Goal: Find specific page/section: Find specific page/section

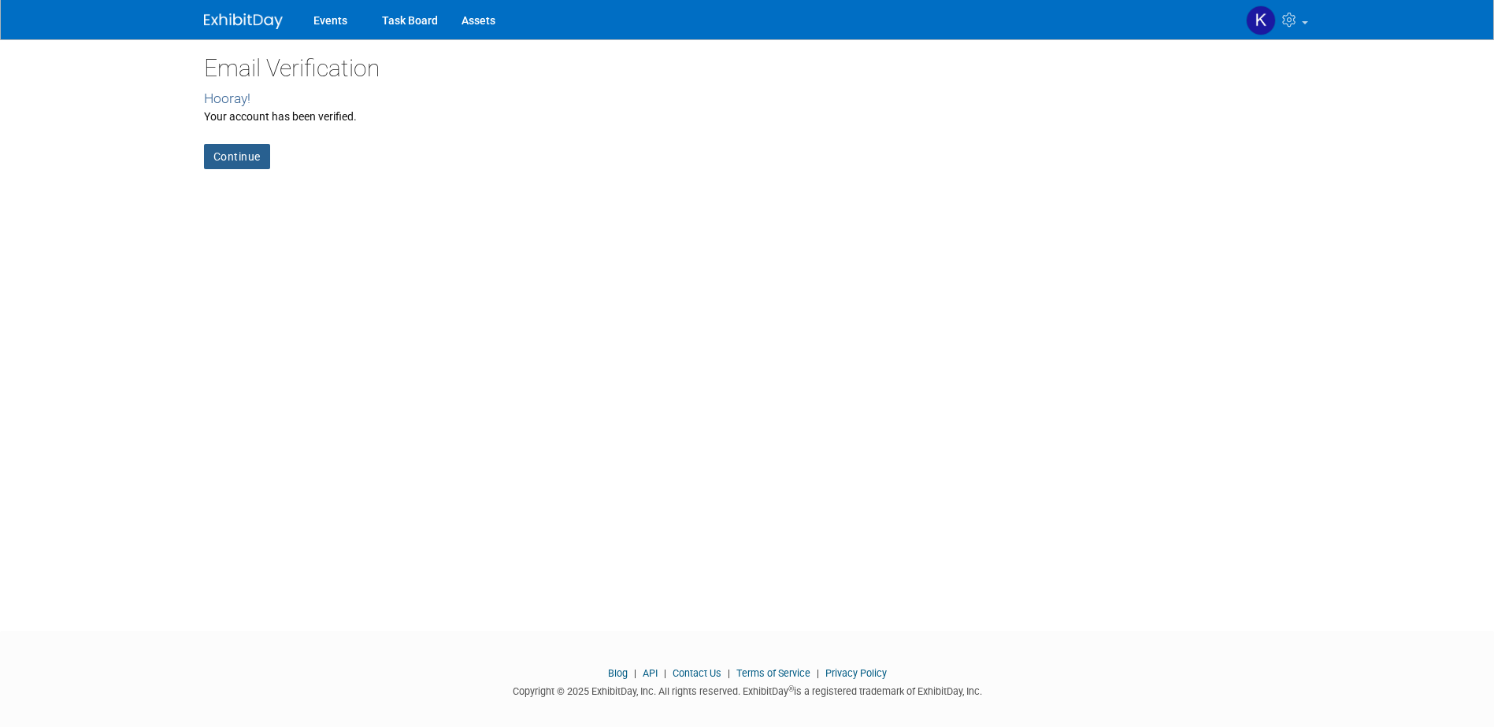
click at [239, 156] on link "Continue" at bounding box center [237, 156] width 66 height 25
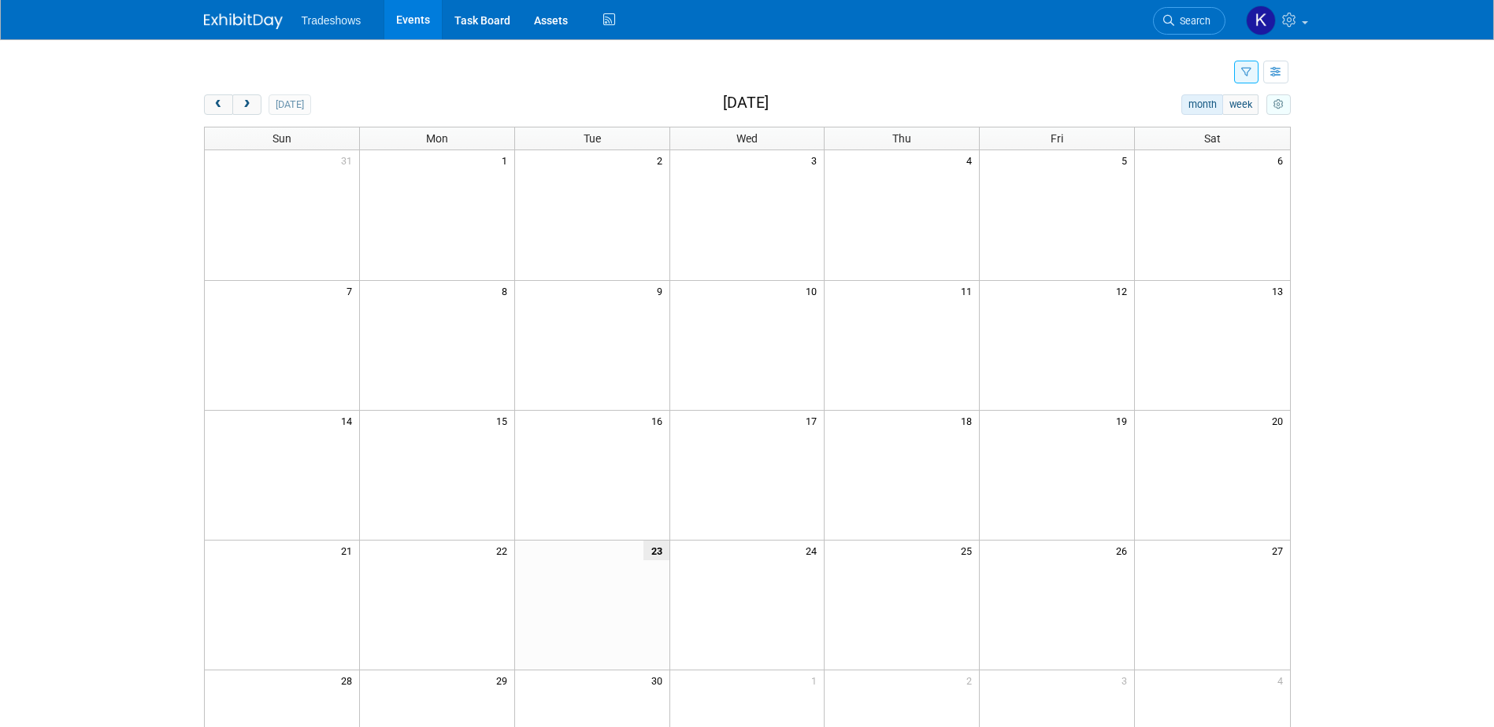
click at [1283, 109] on button "myCustomButton" at bounding box center [1278, 104] width 24 height 20
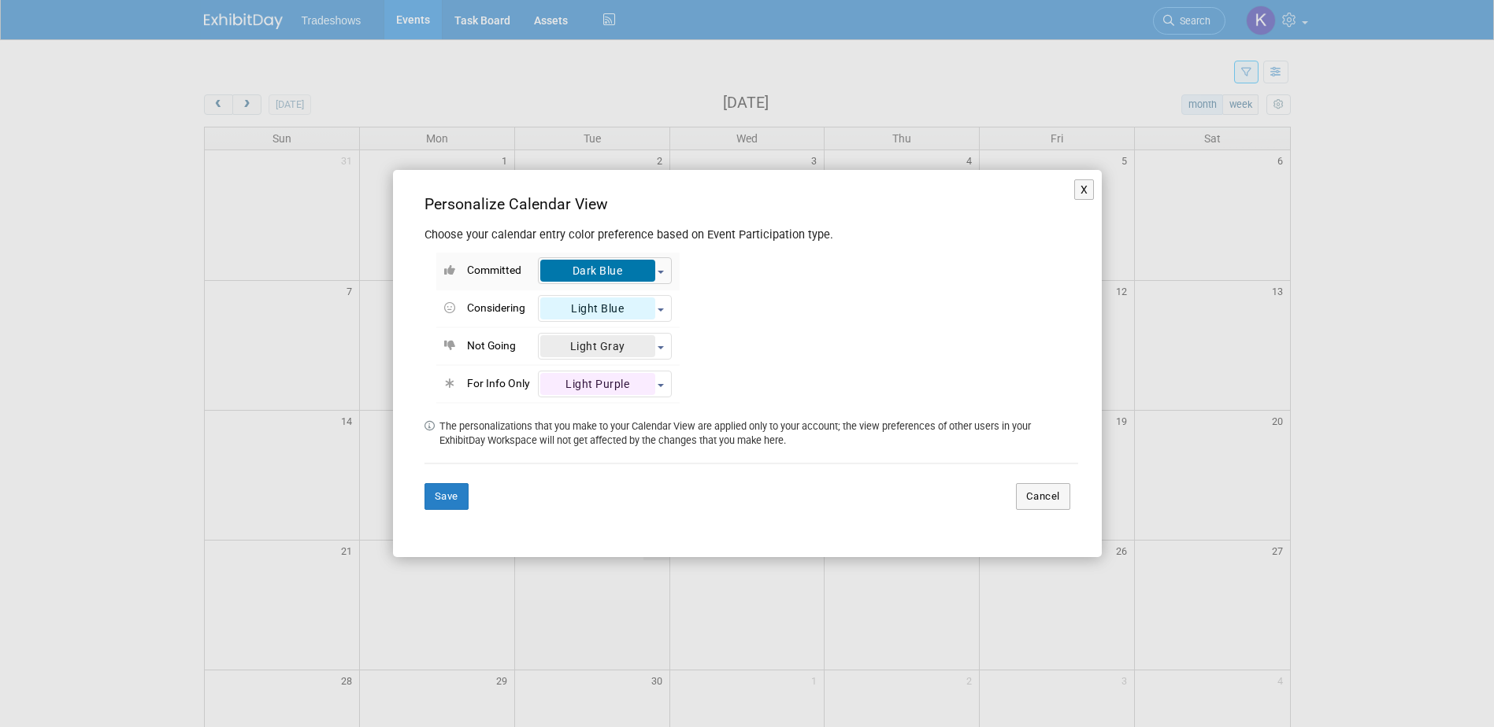
click at [568, 272] on div "Dark Blue" at bounding box center [597, 271] width 115 height 22
click at [609, 338] on div "Light Green" at bounding box center [606, 337] width 105 height 22
click at [549, 338] on input "Light Green" at bounding box center [544, 334] width 10 height 10
select select "6"
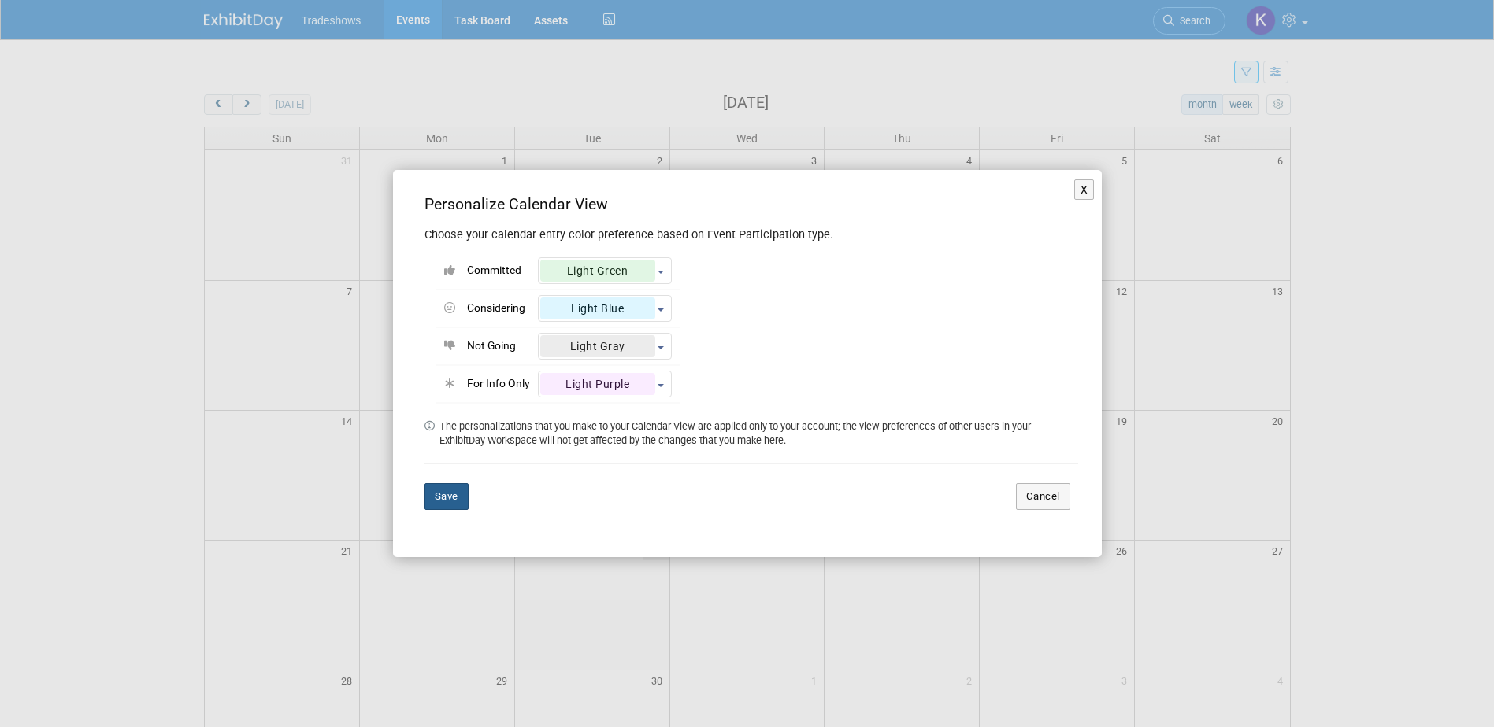
click at [452, 494] on button "Save" at bounding box center [446, 496] width 44 height 27
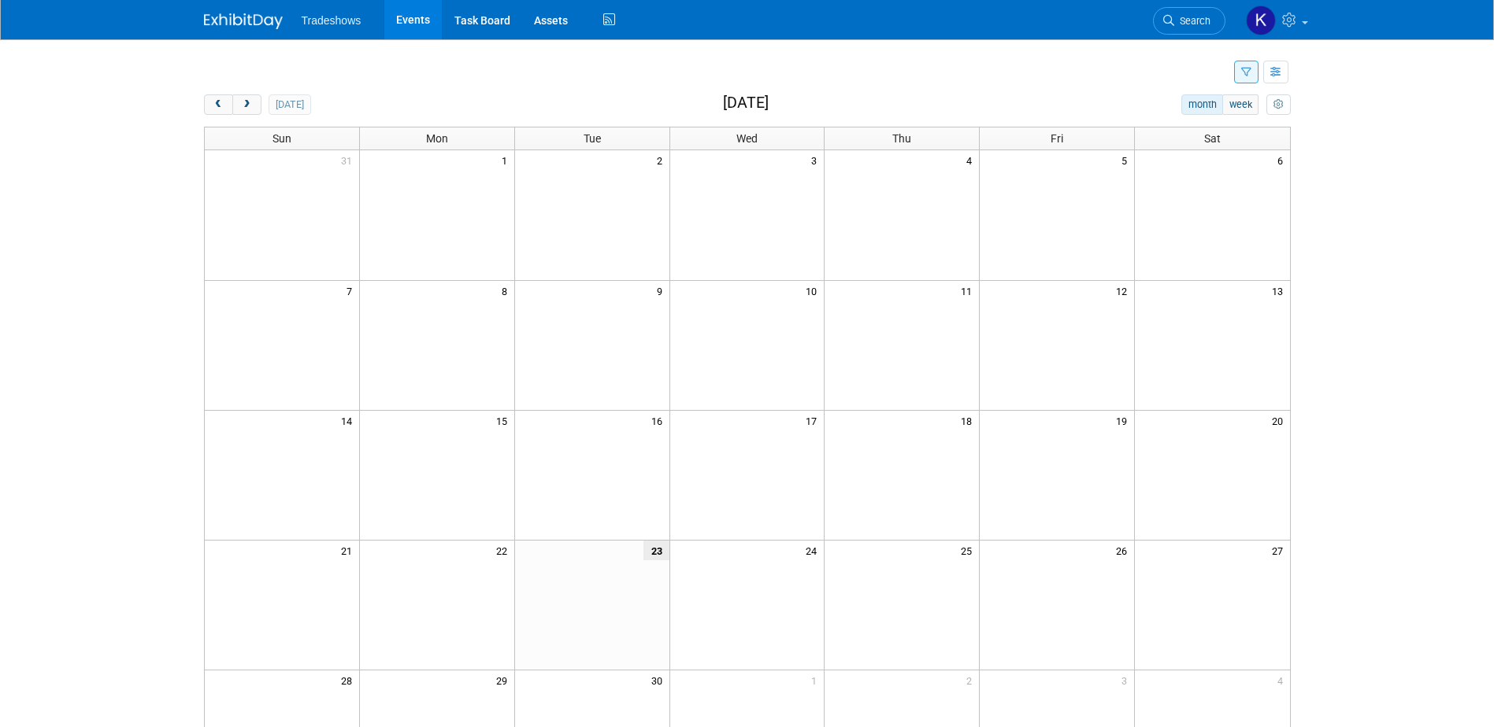
click at [773, 220] on td at bounding box center [746, 215] width 155 height 130
click at [773, 189] on td at bounding box center [746, 215] width 155 height 130
click at [1240, 101] on button "week" at bounding box center [1240, 104] width 36 height 20
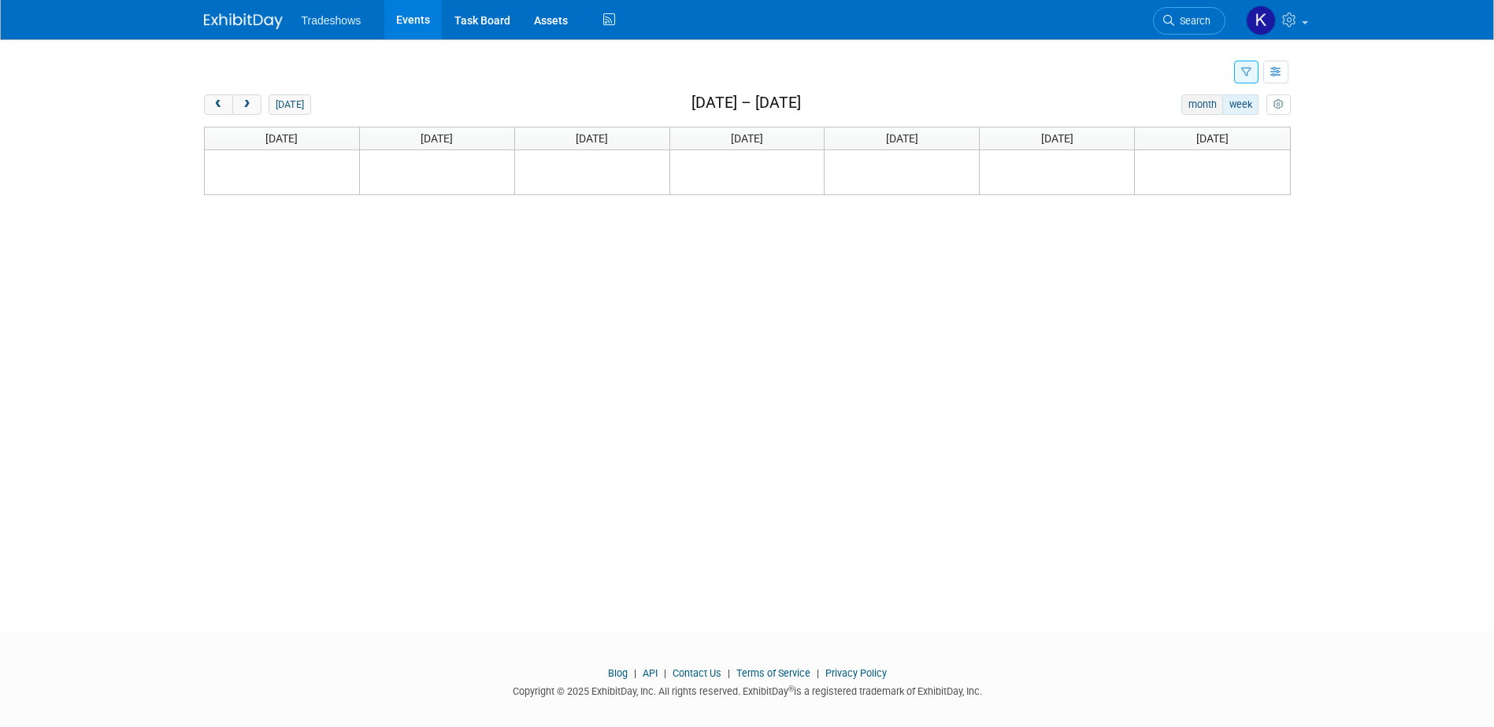
click at [1207, 105] on button "month" at bounding box center [1202, 104] width 42 height 20
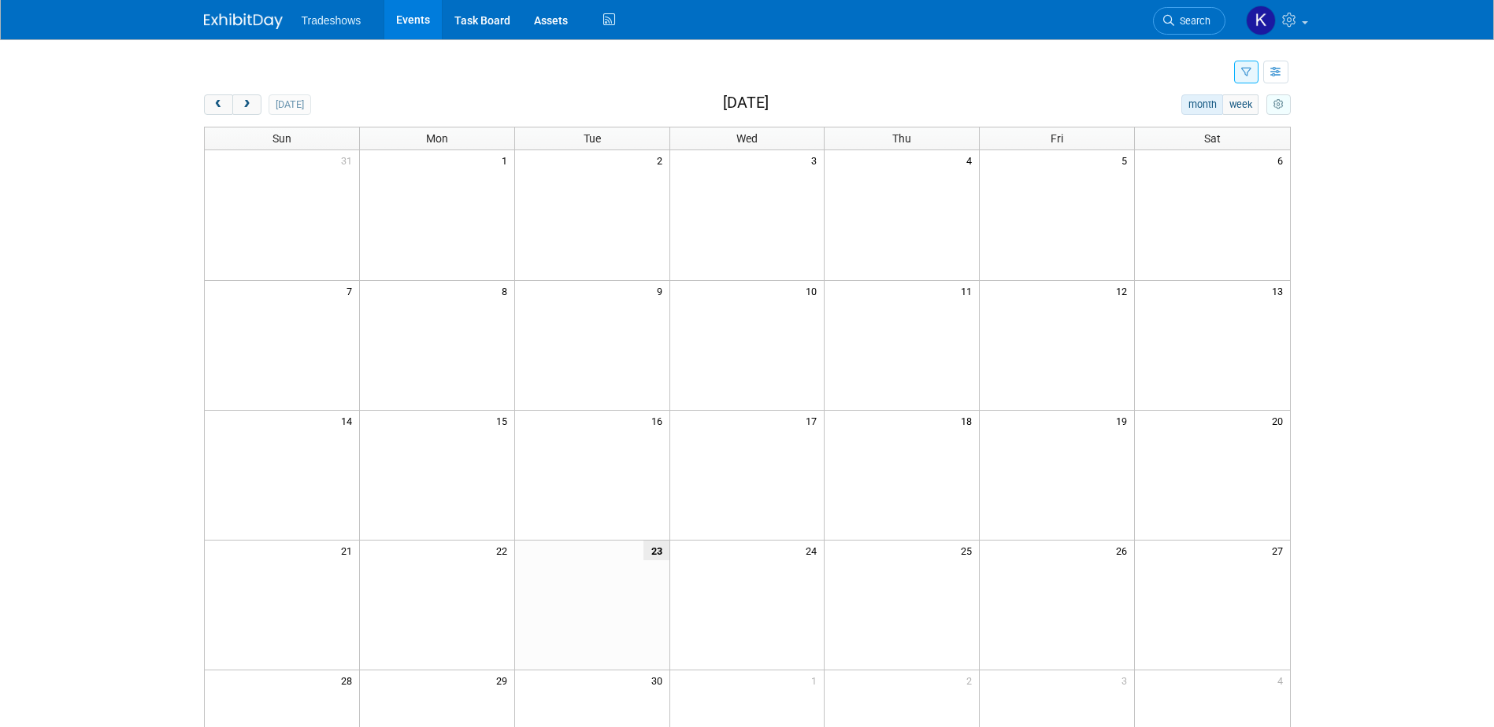
click at [1279, 104] on icon "myCustomButton" at bounding box center [1278, 105] width 10 height 10
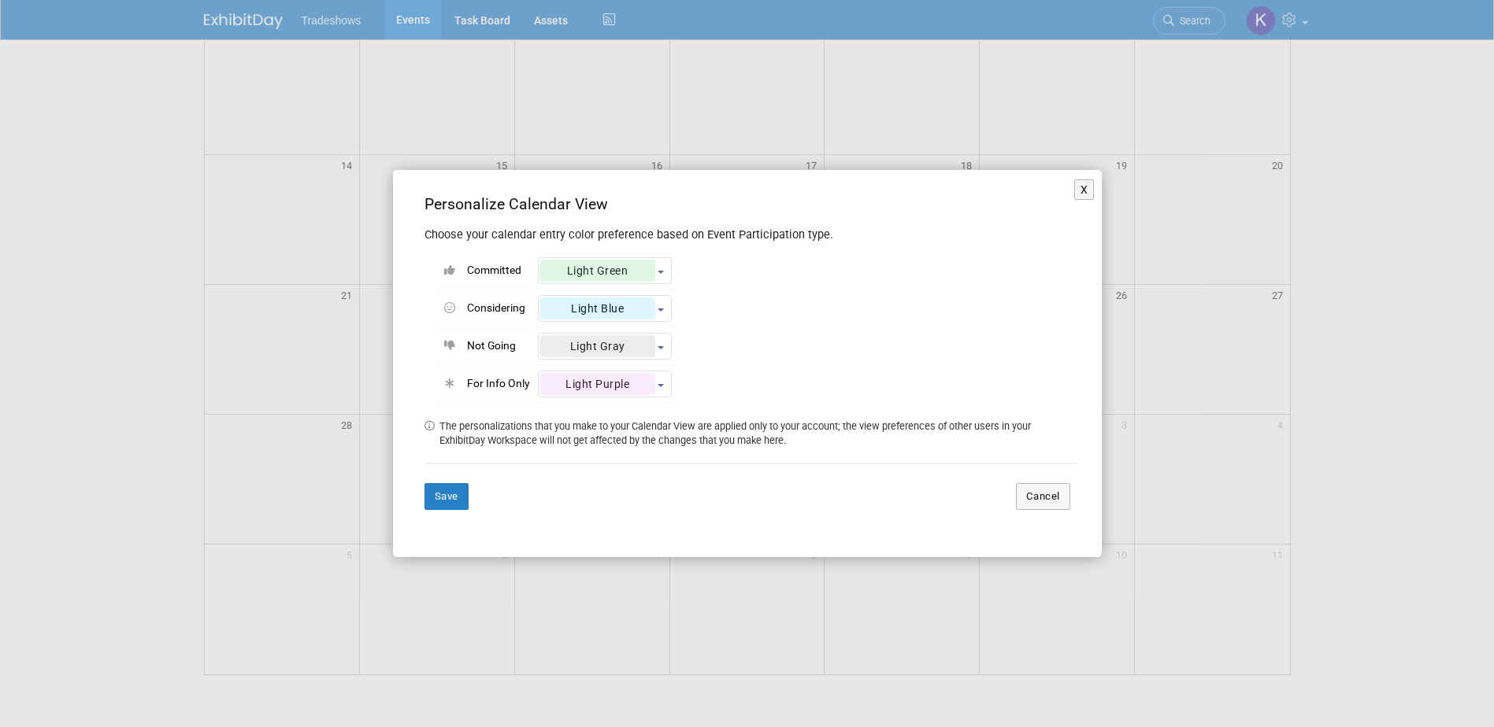
scroll to position [60, 0]
click at [1086, 192] on button "X" at bounding box center [1084, 190] width 20 height 20
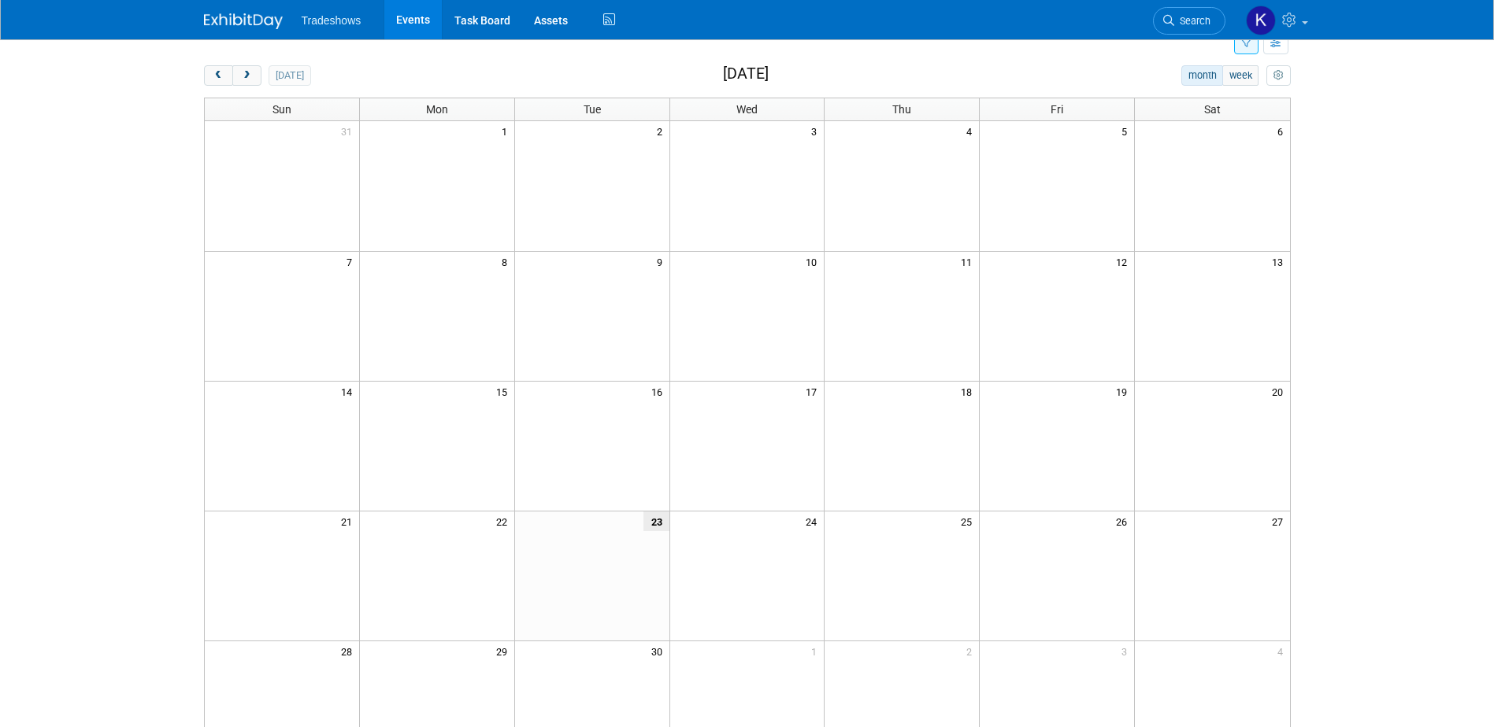
scroll to position [0, 0]
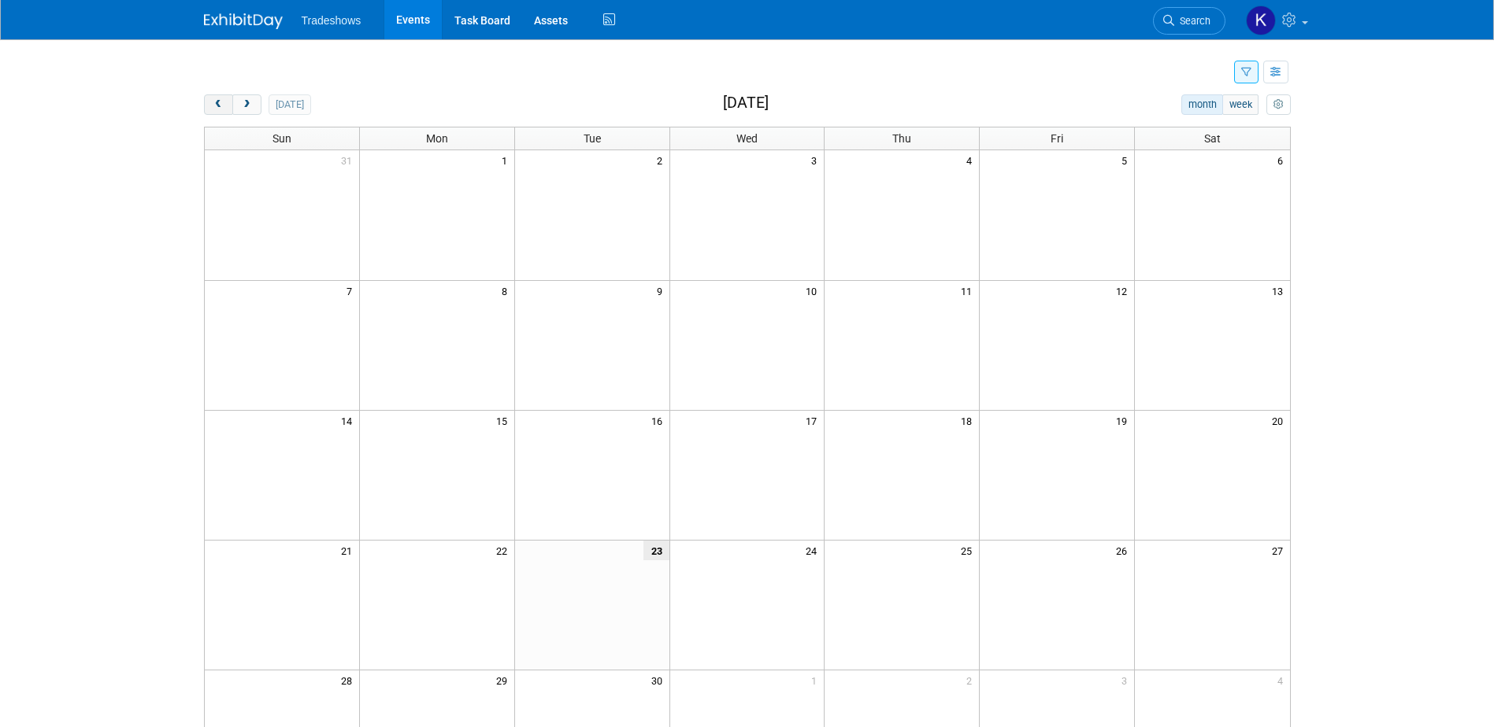
click at [216, 102] on span "prev" at bounding box center [219, 105] width 12 height 10
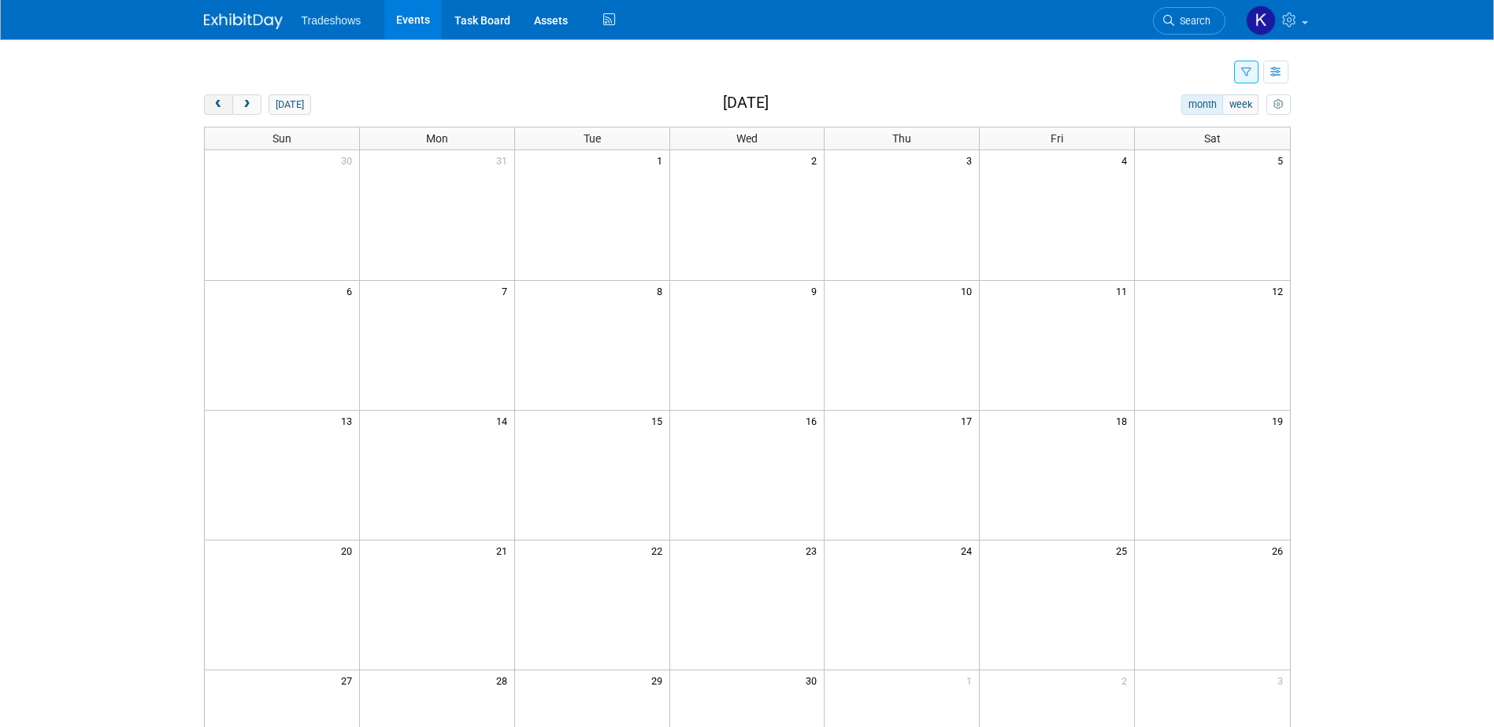
click at [216, 102] on span "prev" at bounding box center [219, 105] width 12 height 10
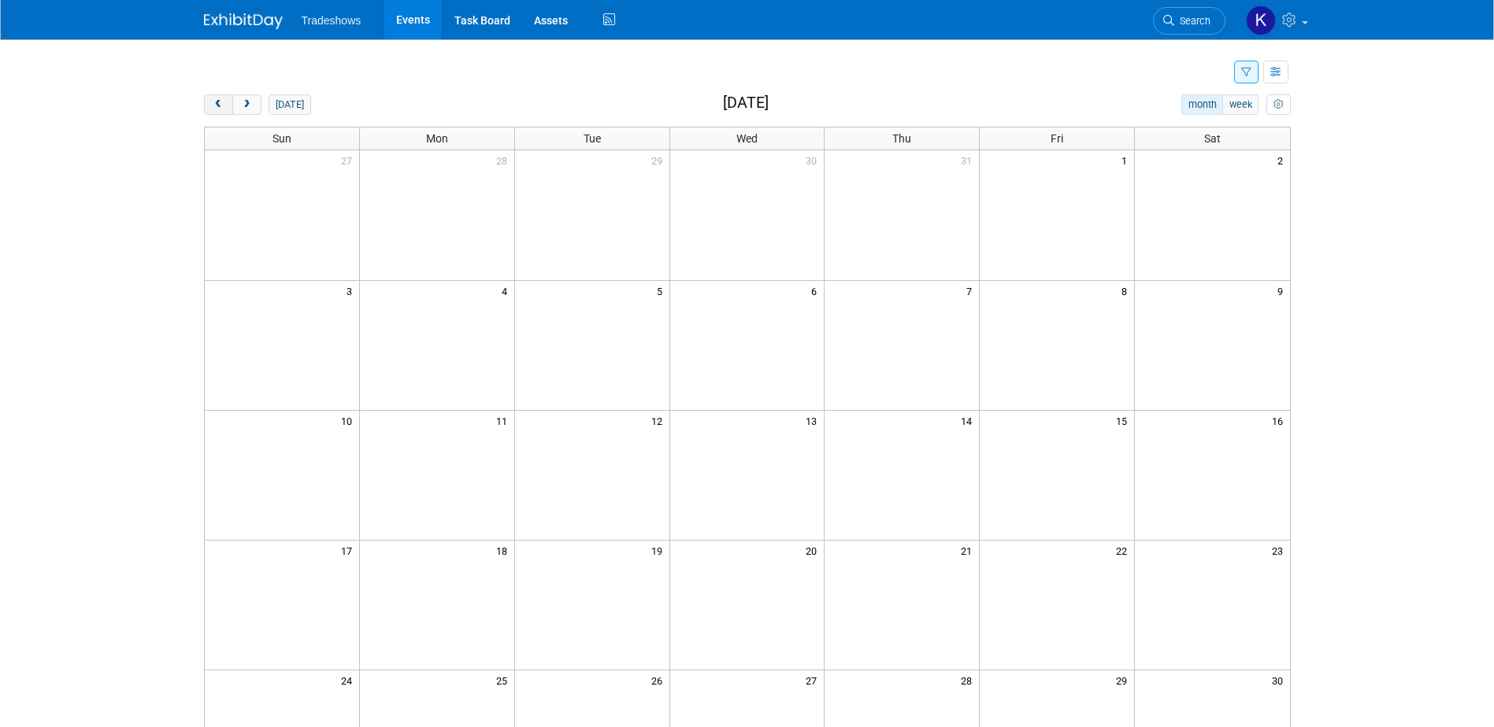
click at [216, 102] on span "prev" at bounding box center [219, 105] width 12 height 10
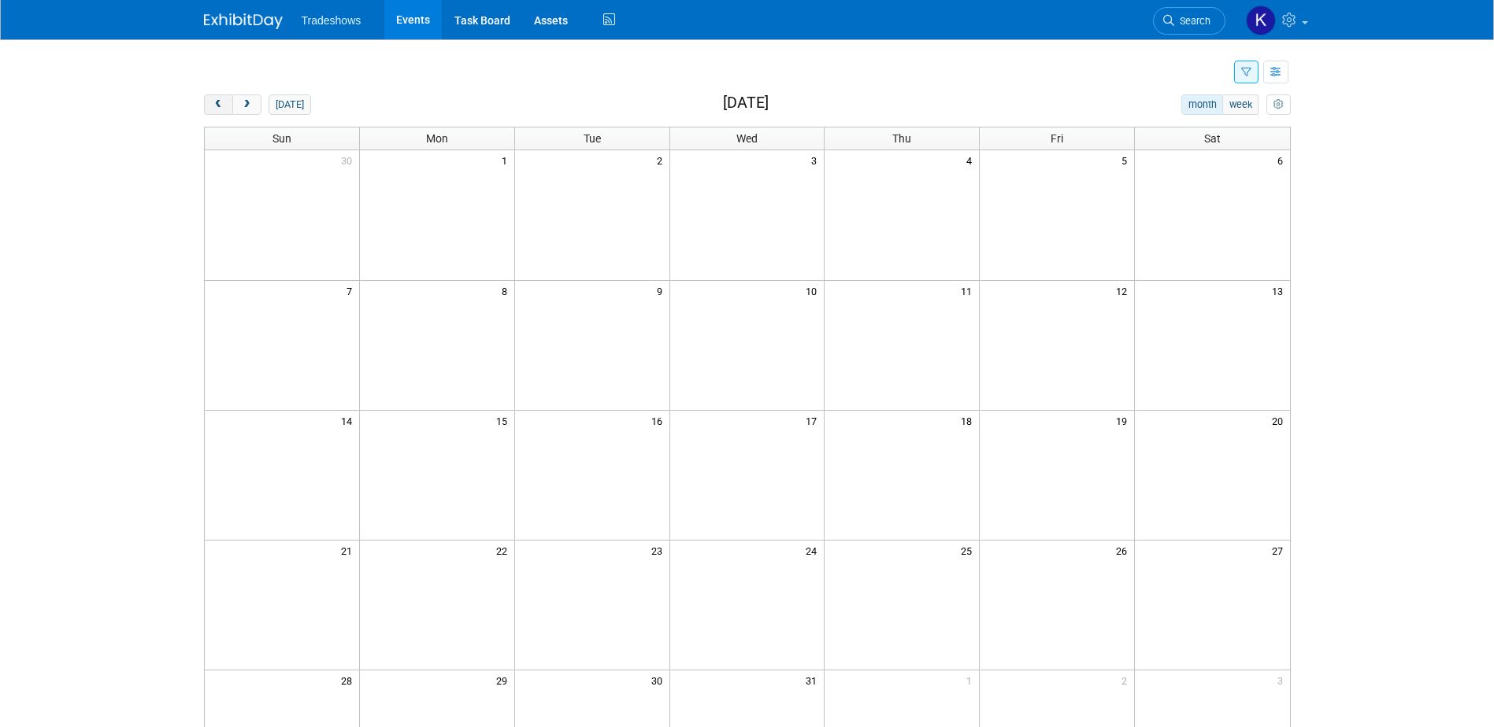
click at [216, 102] on span "prev" at bounding box center [219, 105] width 12 height 10
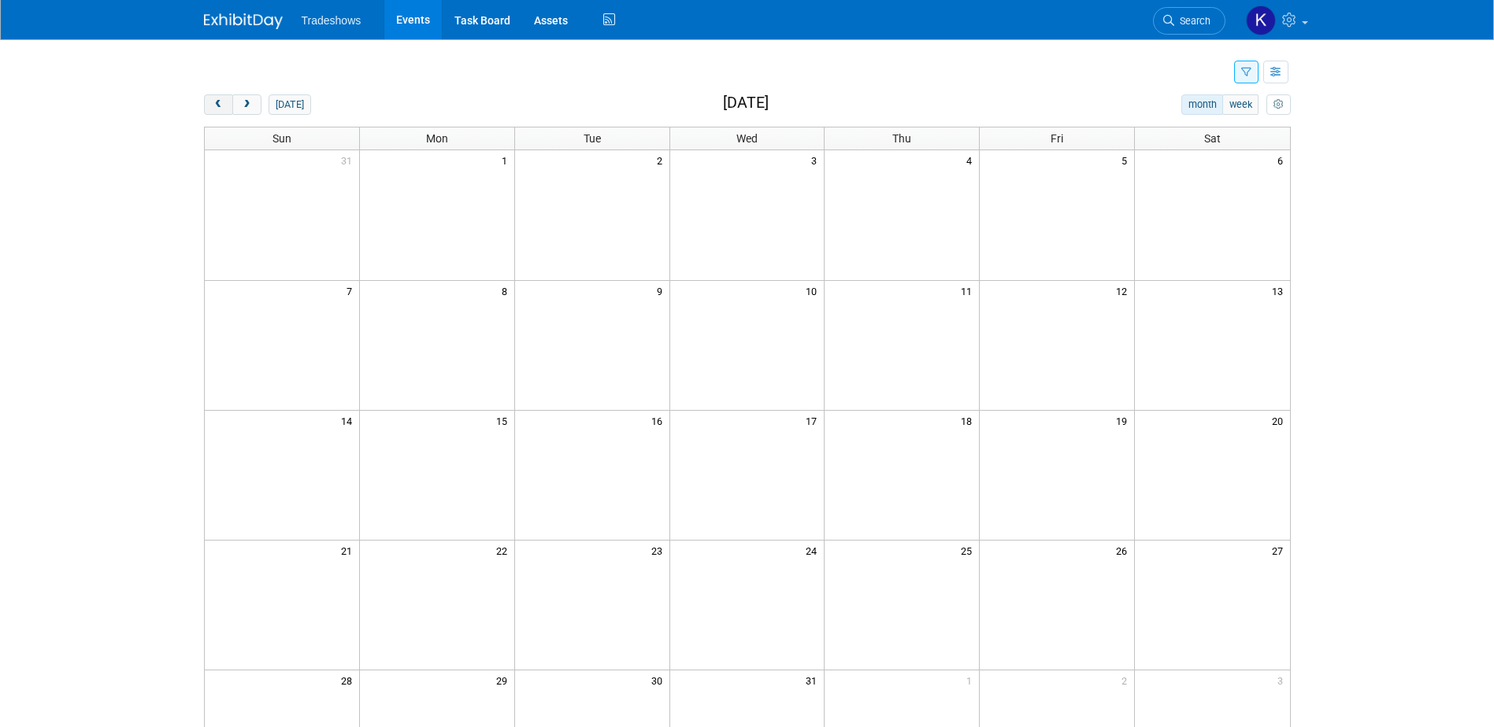
click at [216, 102] on span "prev" at bounding box center [219, 105] width 12 height 10
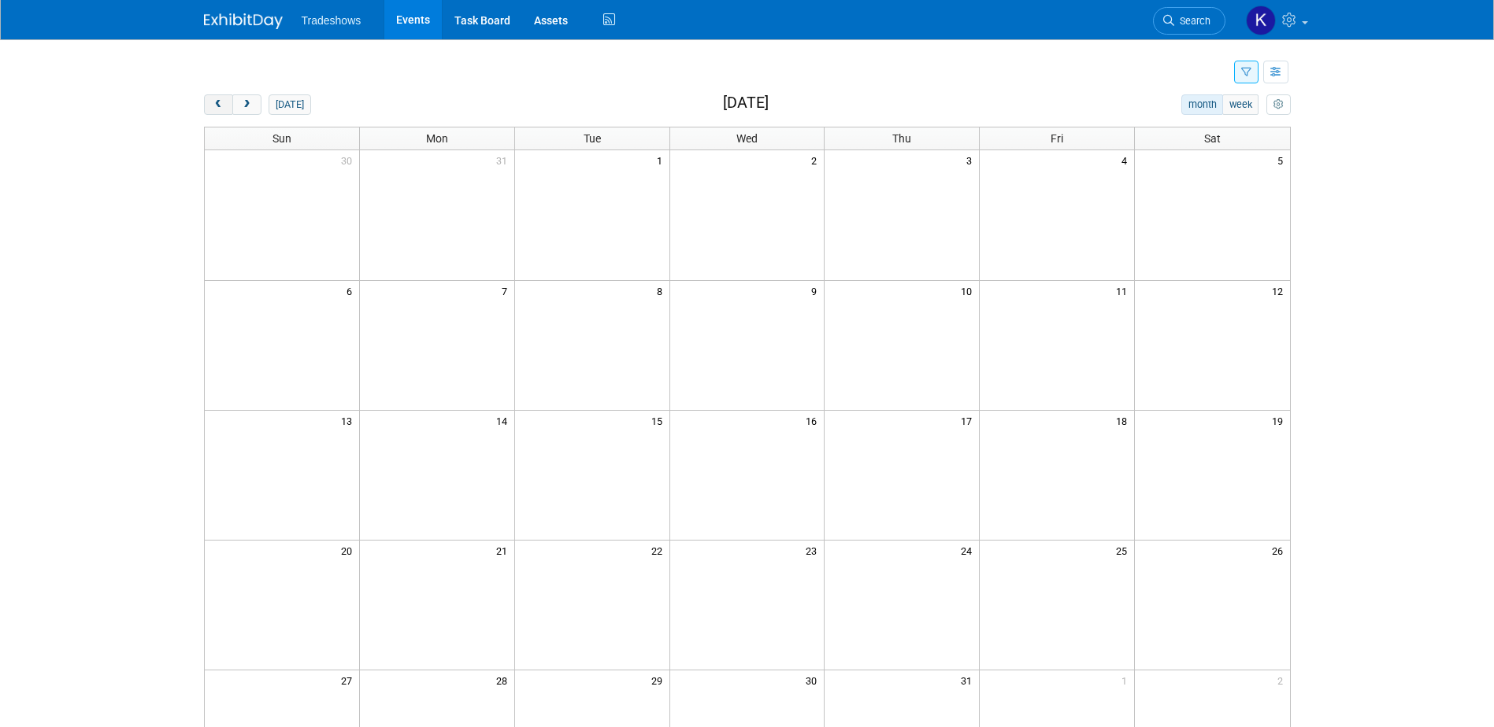
click at [216, 102] on span "prev" at bounding box center [219, 105] width 12 height 10
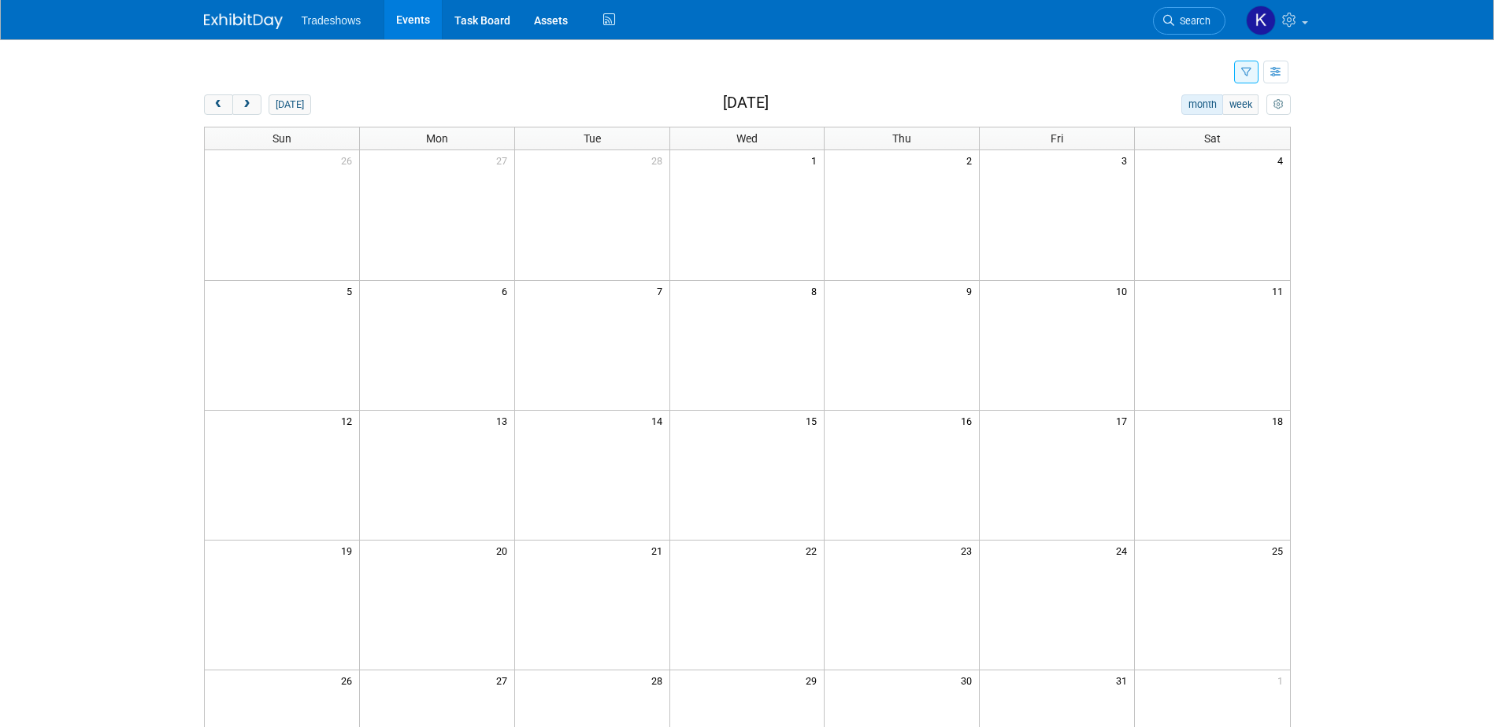
click at [335, 23] on span "Tradeshows" at bounding box center [332, 20] width 60 height 13
click at [471, 18] on link "Task Board" at bounding box center [482, 19] width 80 height 39
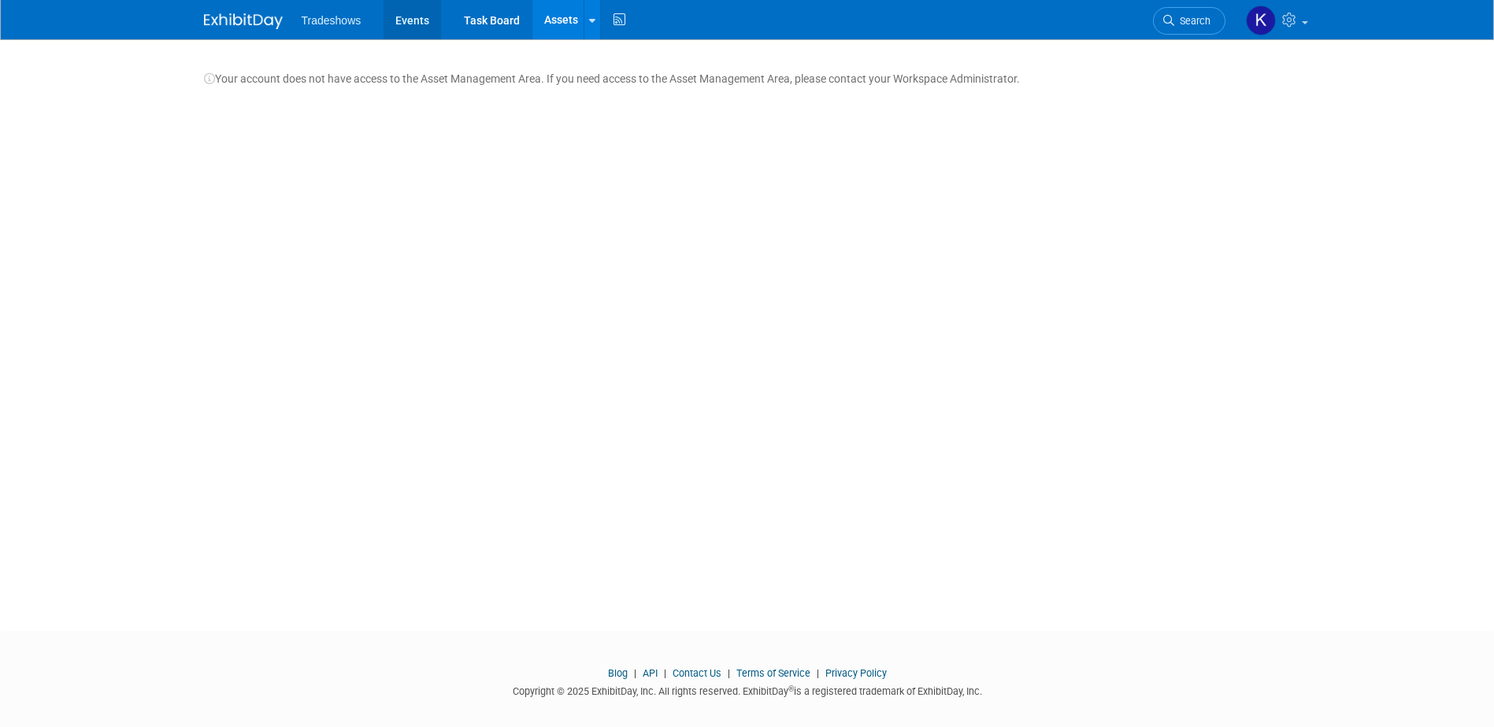
click at [402, 21] on link "Events" at bounding box center [411, 19] width 57 height 39
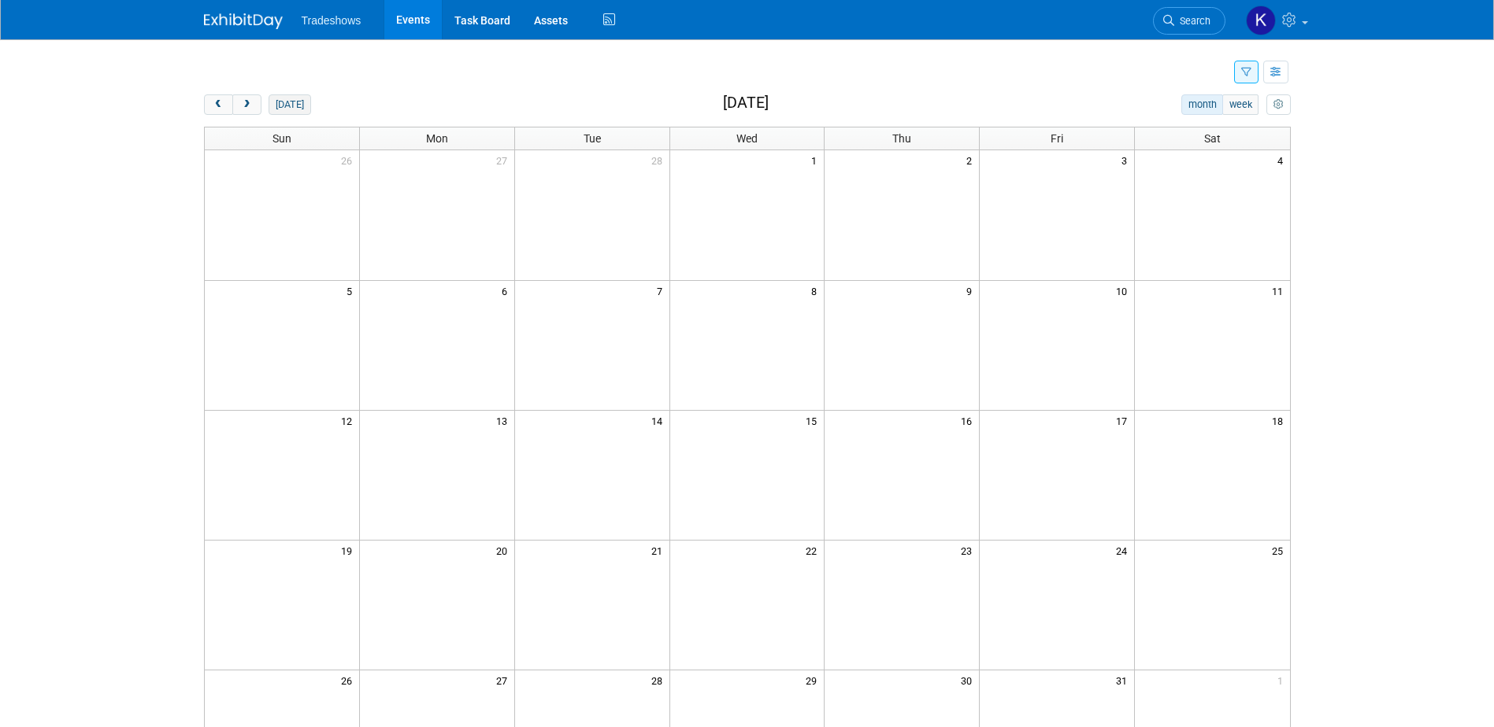
click at [298, 106] on button "[DATE]" at bounding box center [289, 104] width 42 height 20
click at [213, 109] on span "prev" at bounding box center [219, 105] width 12 height 10
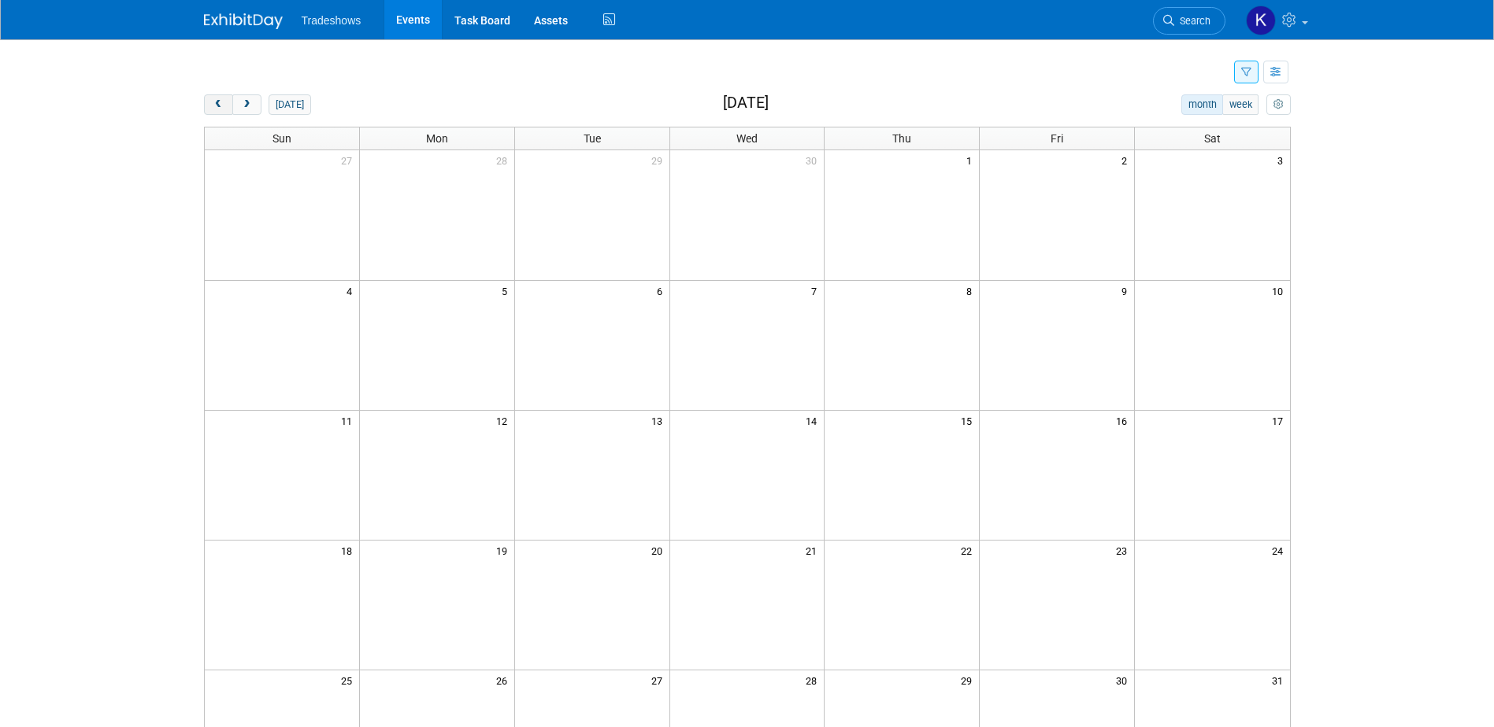
click at [213, 109] on span "prev" at bounding box center [219, 105] width 12 height 10
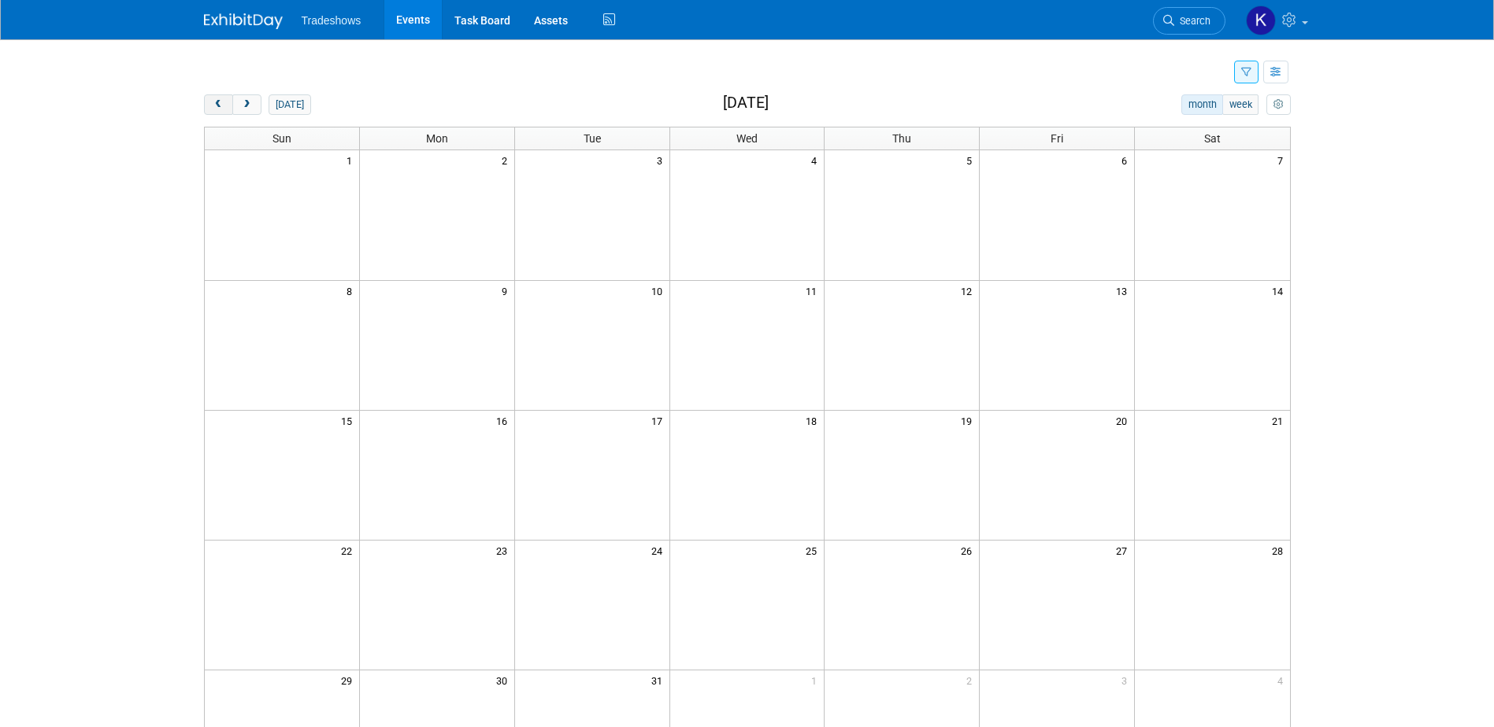
click at [213, 109] on span "prev" at bounding box center [219, 105] width 12 height 10
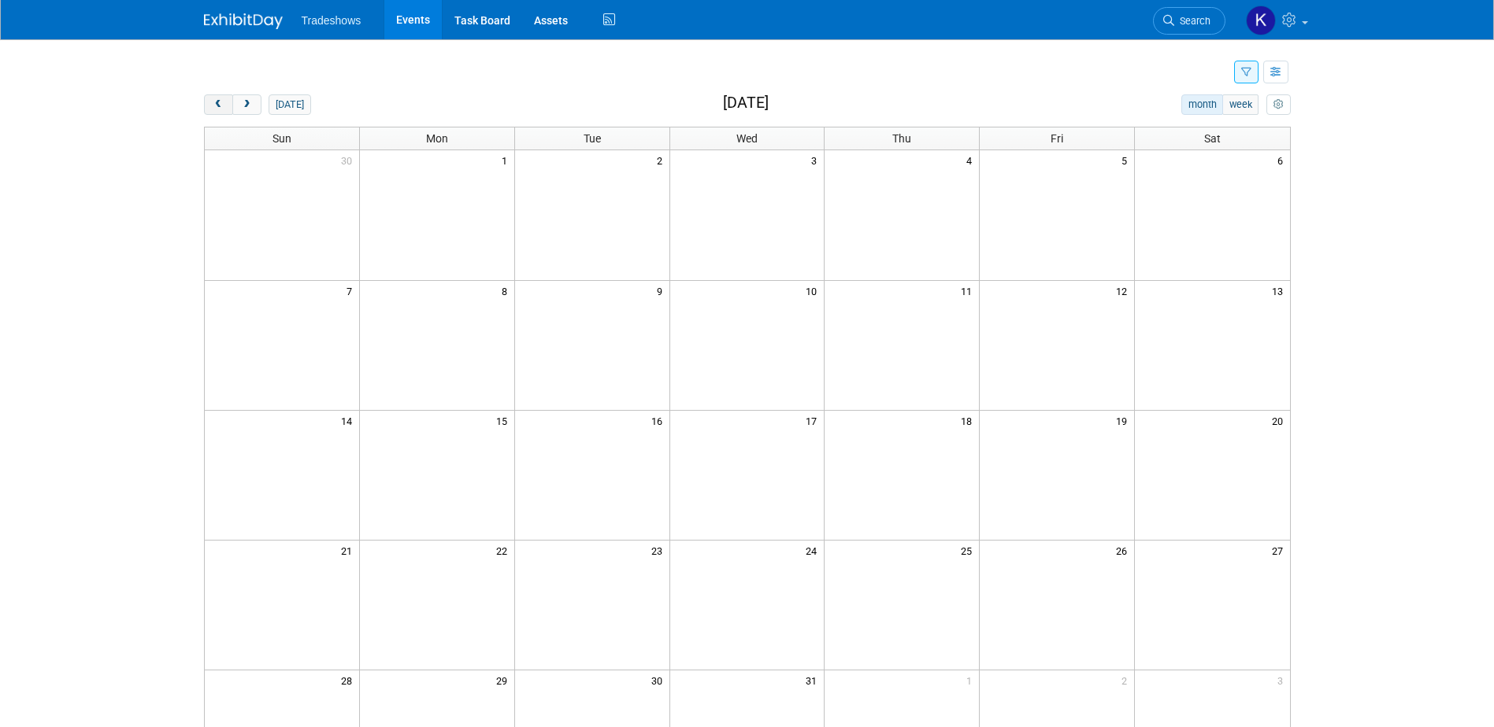
click at [213, 109] on span "prev" at bounding box center [219, 105] width 12 height 10
click at [1277, 76] on icon "button" at bounding box center [1276, 73] width 12 height 10
click at [1206, 127] on link "List View" at bounding box center [1209, 127] width 132 height 22
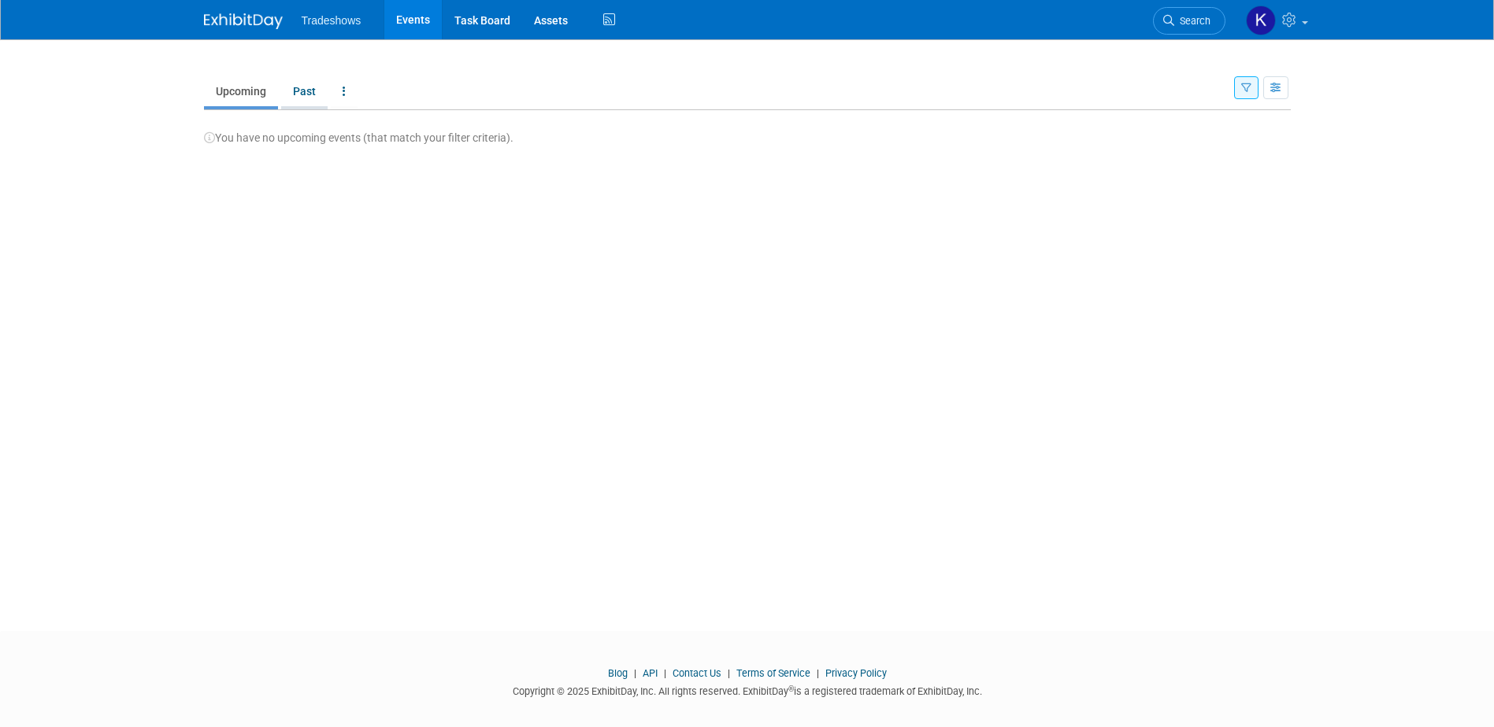
click at [307, 90] on link "Past" at bounding box center [304, 91] width 46 height 30
click at [1268, 89] on button "button" at bounding box center [1275, 87] width 25 height 23
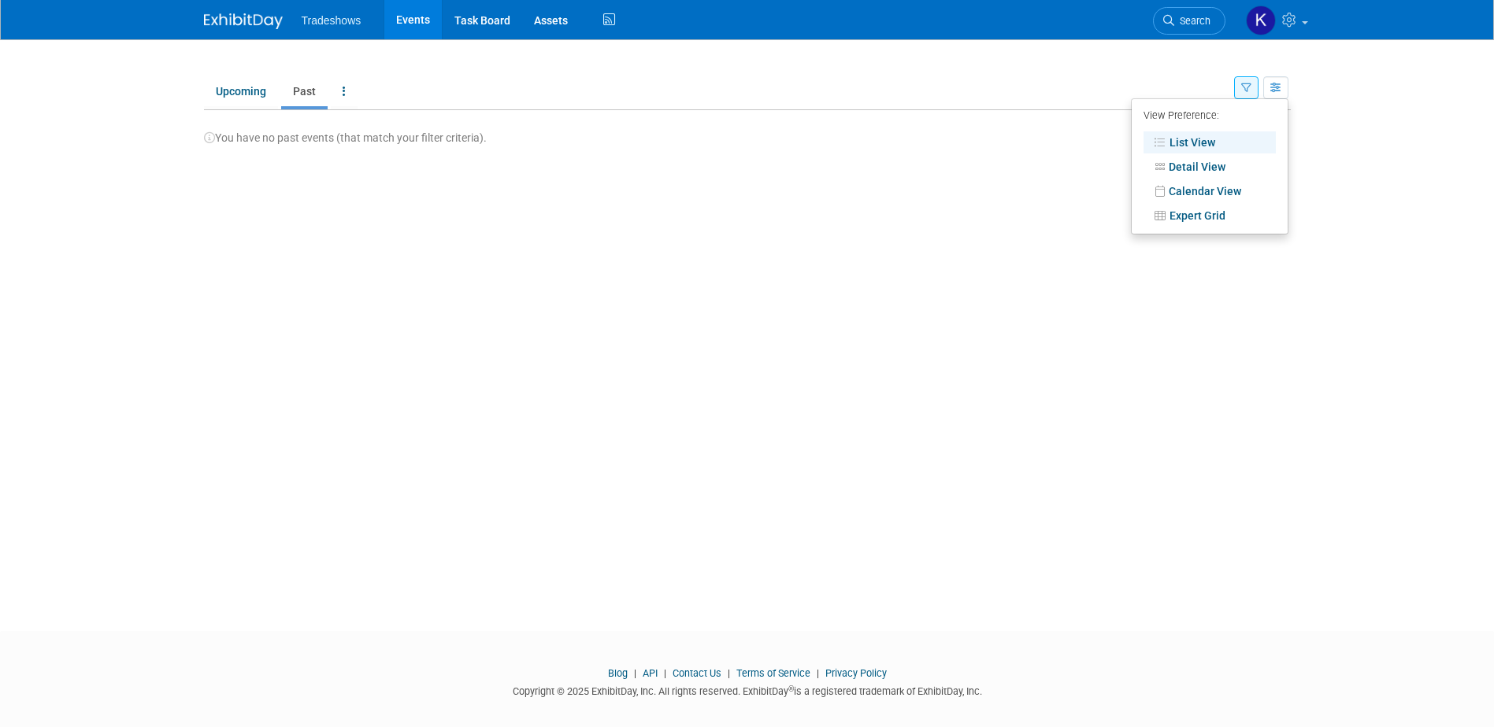
click at [1247, 91] on icon "button" at bounding box center [1246, 88] width 10 height 10
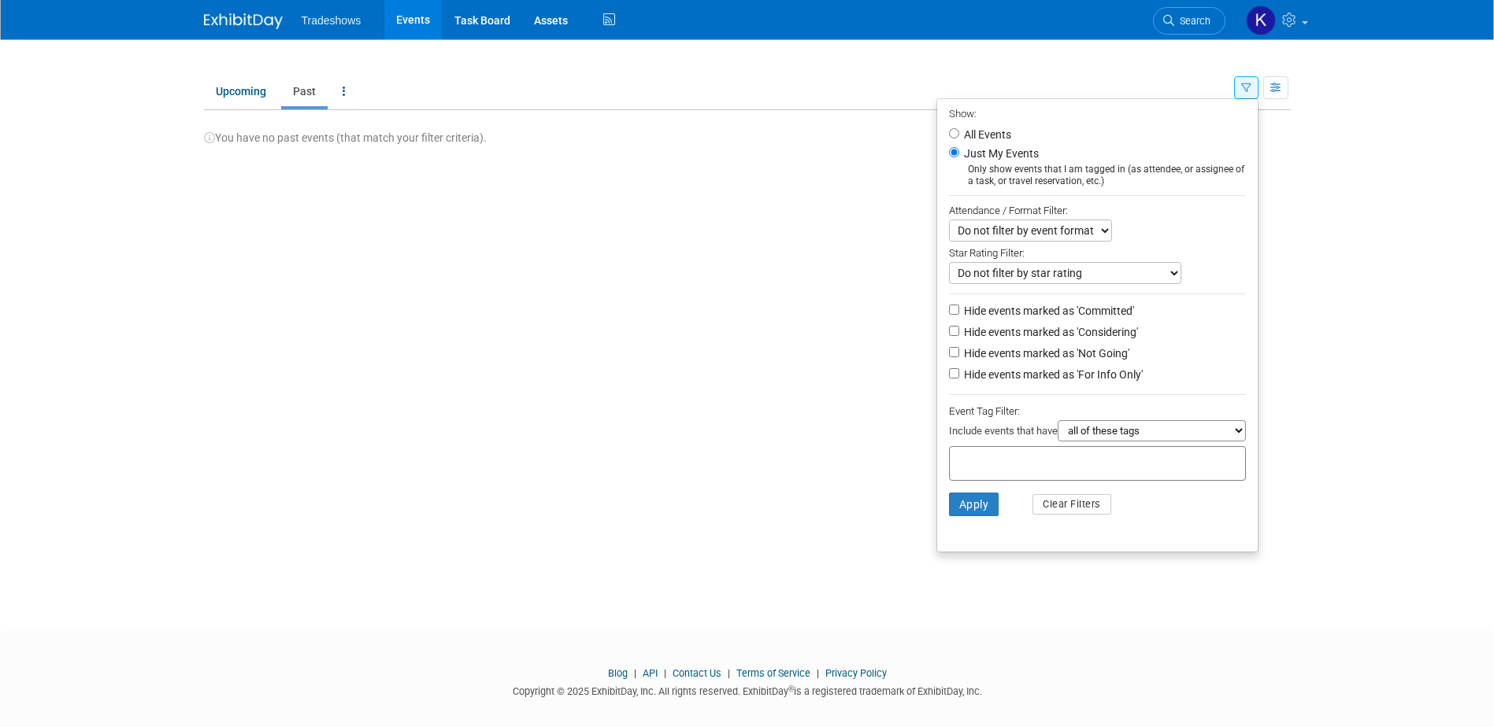
click at [986, 131] on label "All Events" at bounding box center [986, 134] width 50 height 11
click at [959, 131] on input "All Events" at bounding box center [954, 133] width 10 height 10
radio input "true"
click at [980, 505] on button "Apply" at bounding box center [974, 505] width 50 height 24
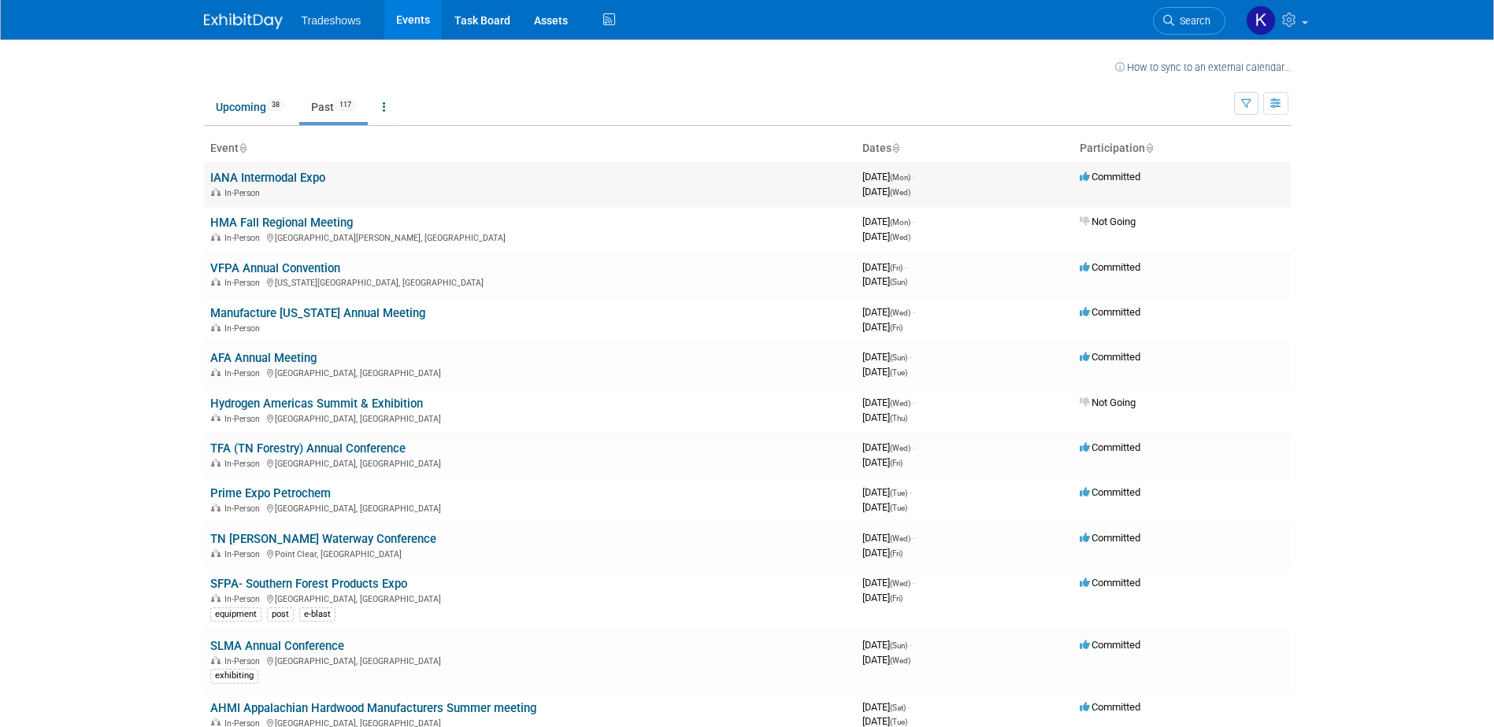
click at [222, 187] on div "In-Person" at bounding box center [529, 192] width 639 height 13
click at [242, 177] on link "IANA Intermodal Expo" at bounding box center [267, 178] width 115 height 14
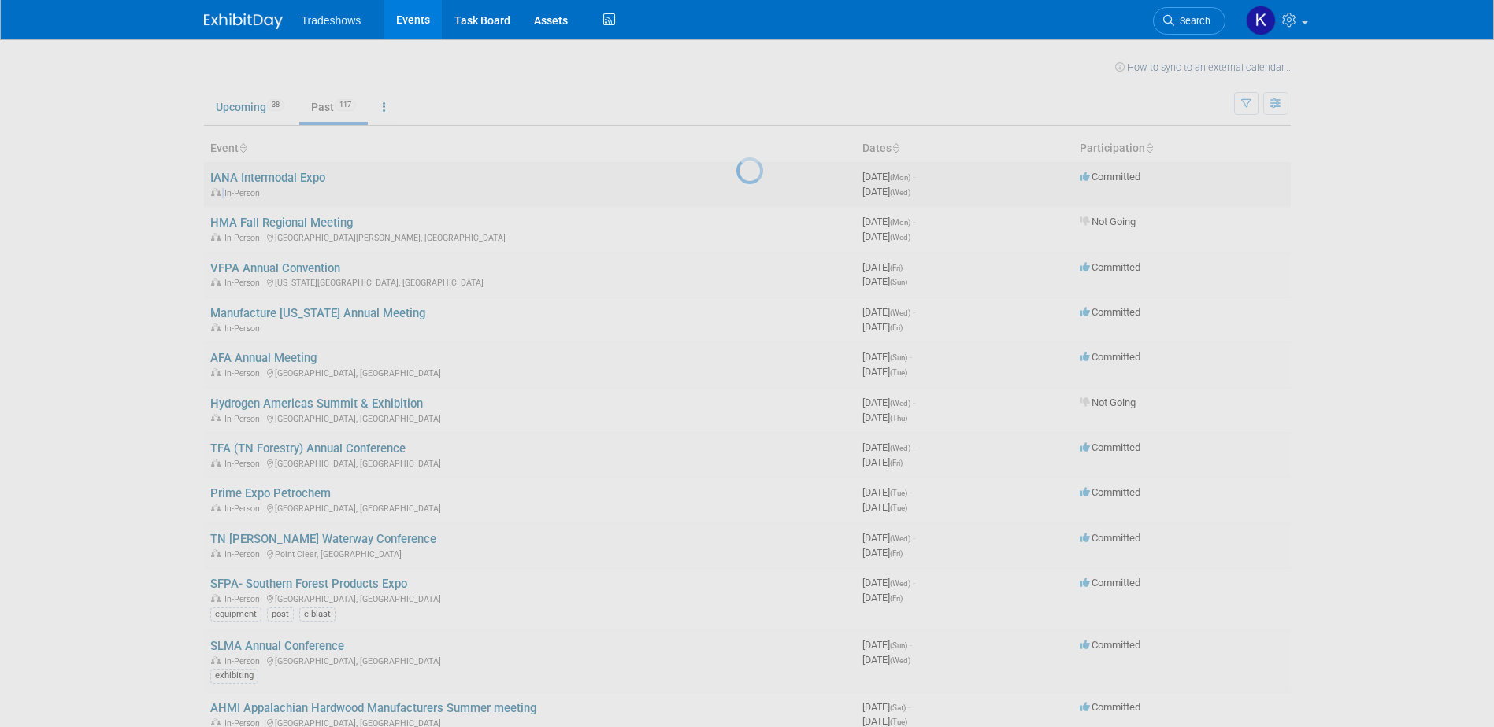
click at [736, 177] on div at bounding box center [747, 363] width 22 height 727
